Goal: Transaction & Acquisition: Purchase product/service

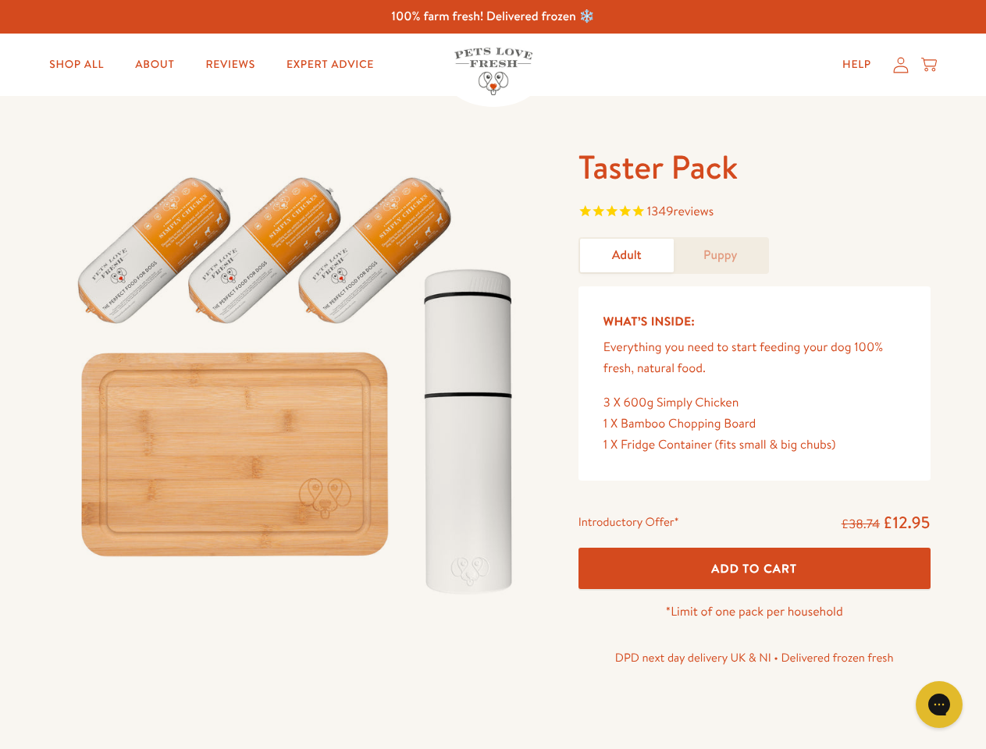
click at [493, 375] on img at bounding box center [298, 378] width 485 height 465
click at [754, 213] on span "1349 reviews" at bounding box center [754, 212] width 352 height 23
click at [754, 602] on p "*Limit of one pack per household" at bounding box center [754, 612] width 352 height 21
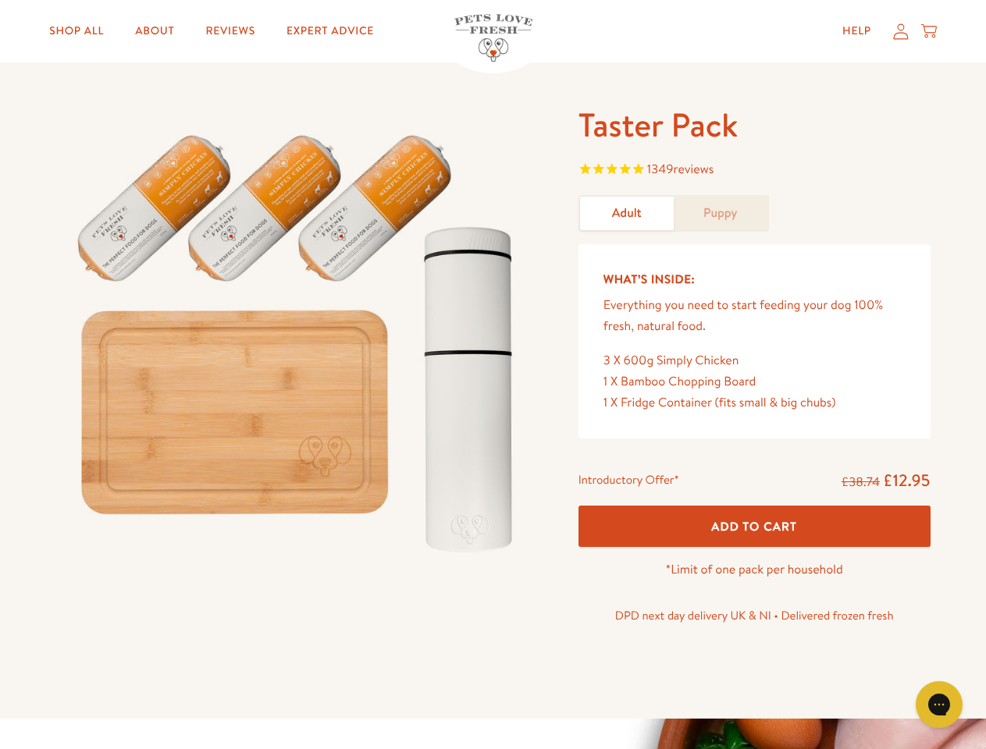
click at [939, 705] on icon "Gorgias live chat" at bounding box center [938, 704] width 15 height 15
